Goal: Complete application form: Complete application form

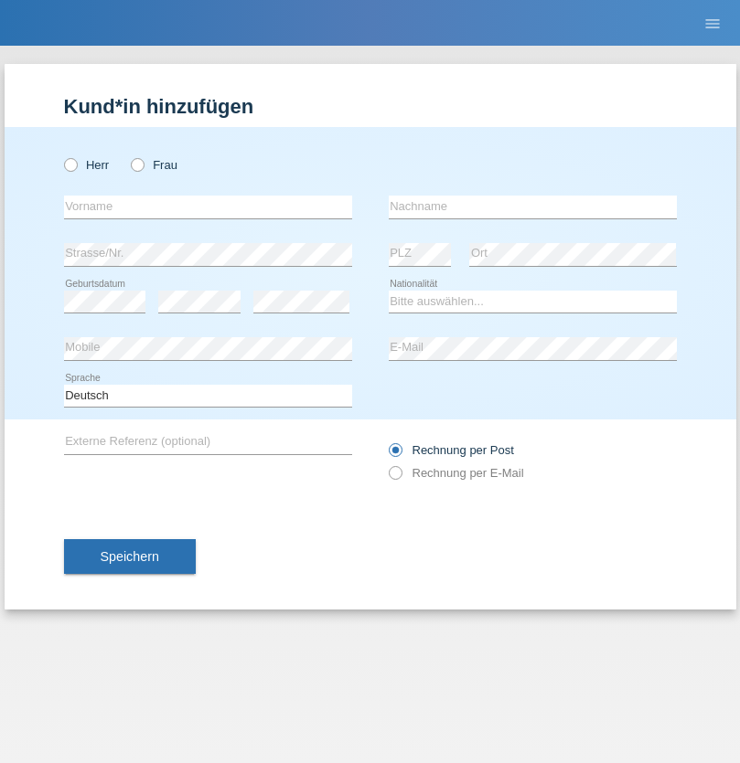
radio input "true"
click at [208, 207] on input "text" at bounding box center [208, 207] width 288 height 23
type input "[PERSON_NAME]"
click at [532, 207] on input "text" at bounding box center [533, 207] width 288 height 23
type input "Graf"
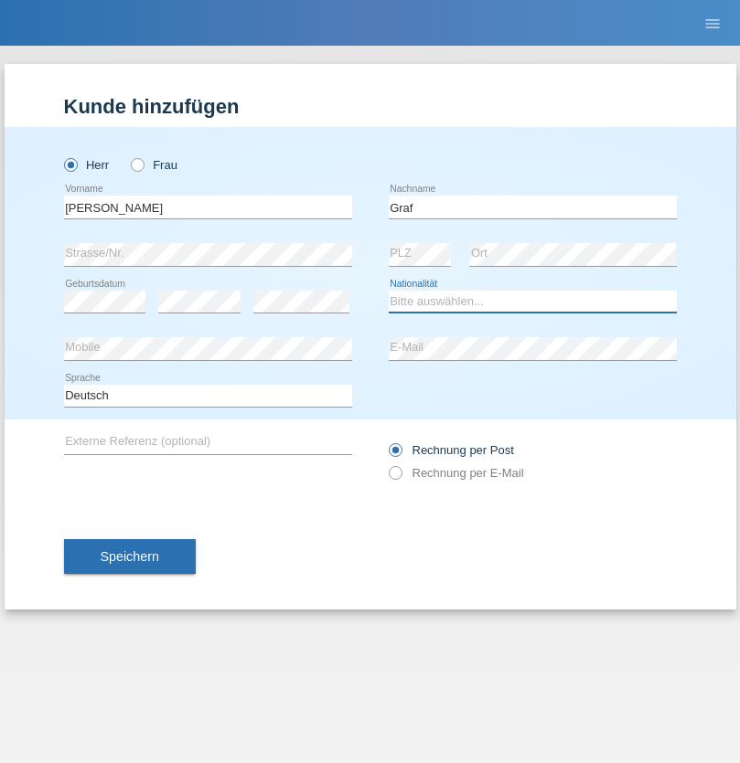
select select "CH"
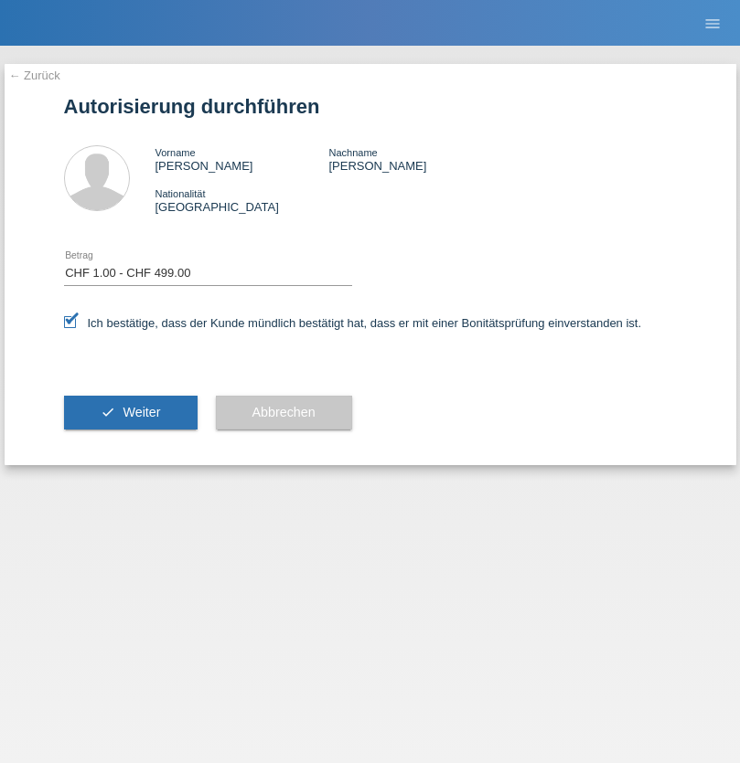
select select "1"
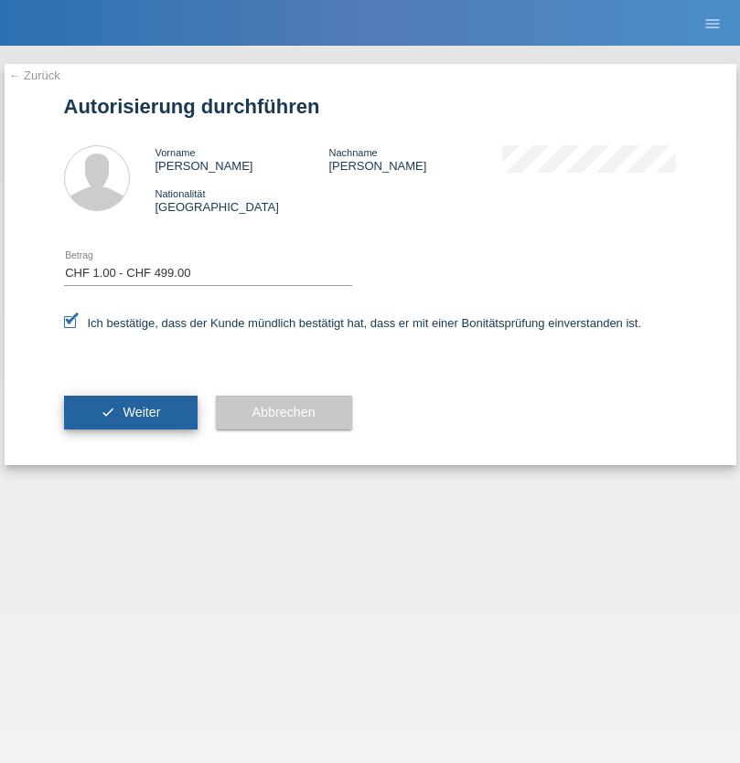
click at [130, 412] on span "Weiter" at bounding box center [141, 412] width 37 height 15
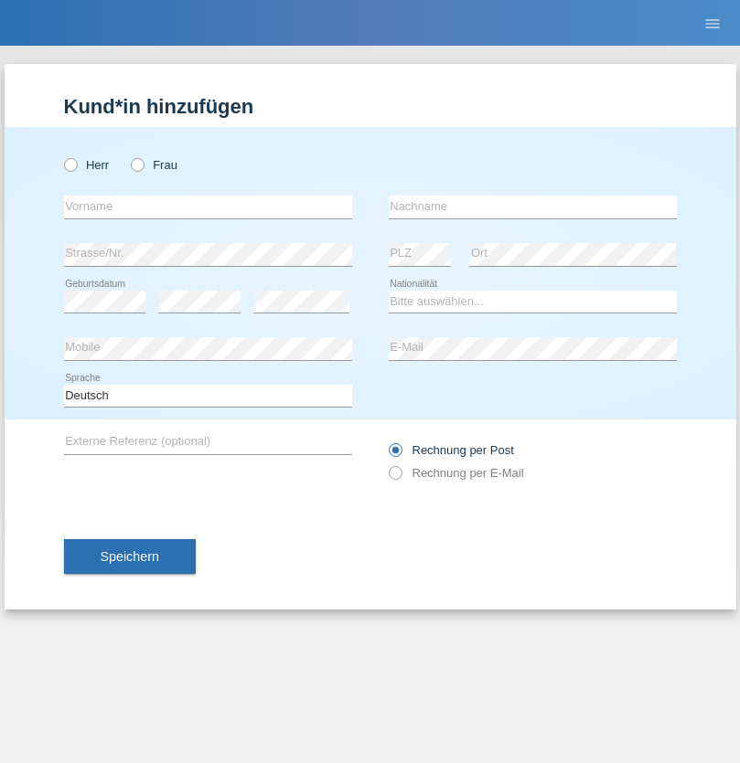
radio input "true"
click at [208, 207] on input "text" at bounding box center [208, 207] width 288 height 23
type input "[PERSON_NAME]"
click at [532, 207] on input "text" at bounding box center [533, 207] width 288 height 23
type input "Bolos"
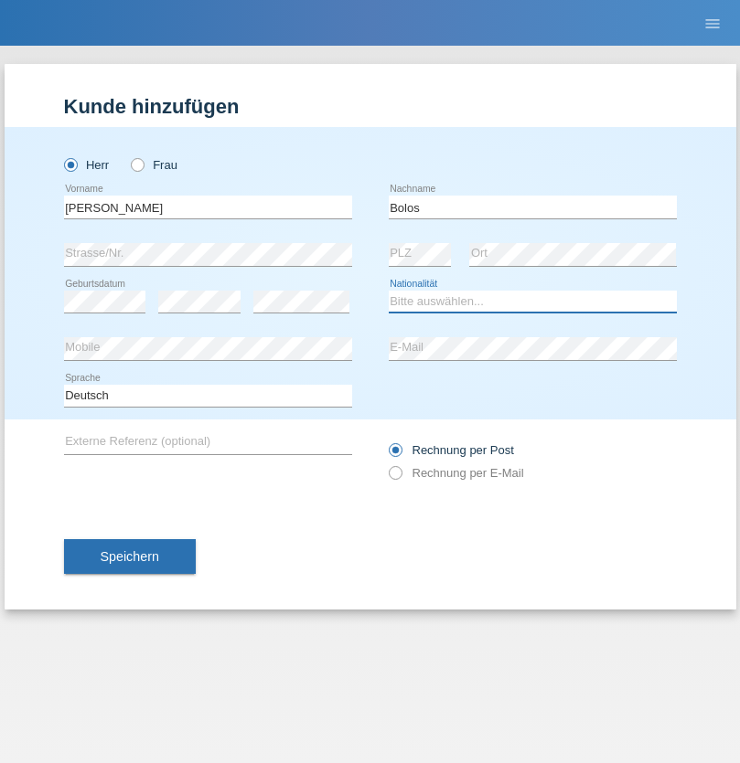
select select "OM"
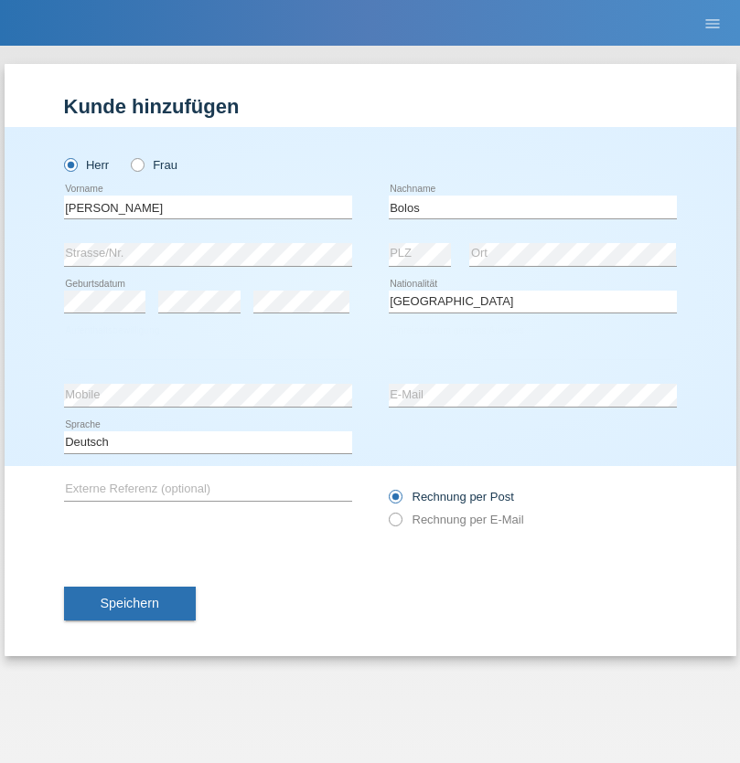
select select "C"
select select "01"
select select "06"
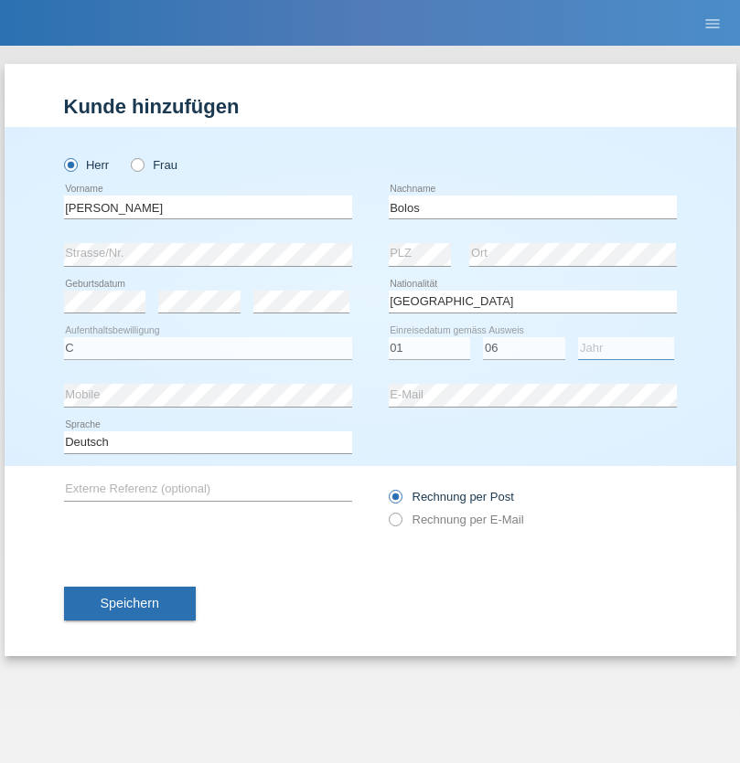
select select "2017"
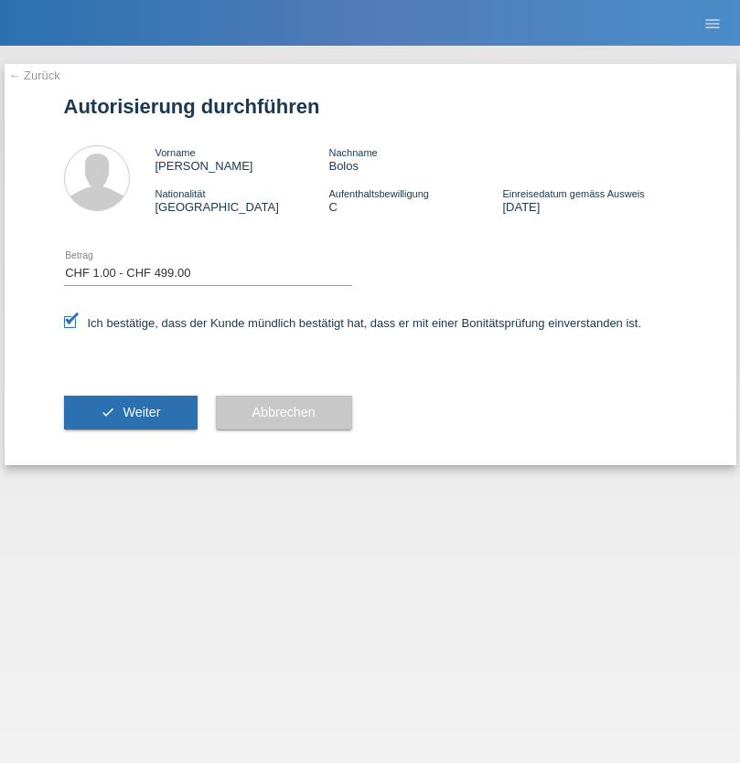
select select "1"
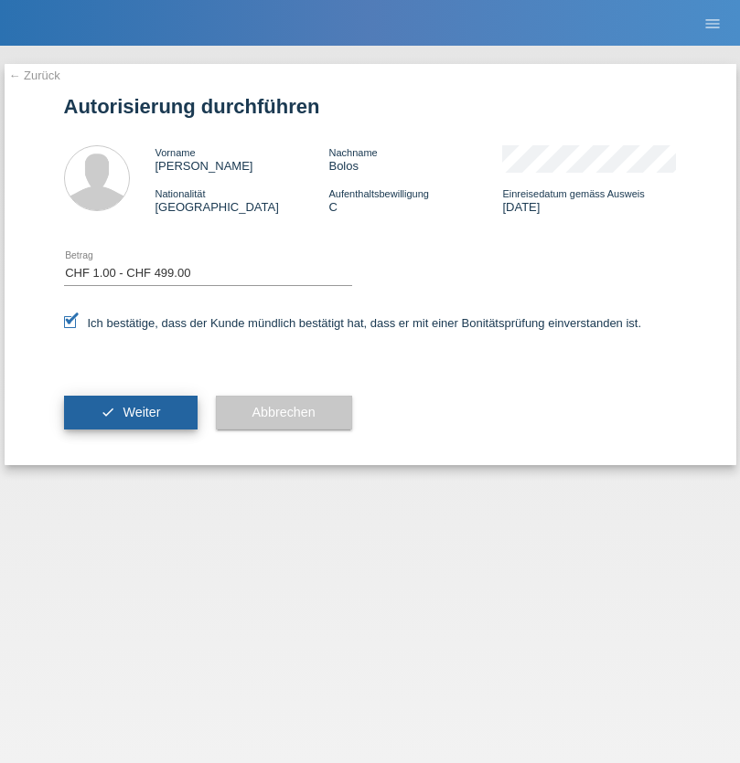
click at [130, 412] on span "Weiter" at bounding box center [141, 412] width 37 height 15
